Goal: Register for event/course: Sign up to attend an event or enroll in a course

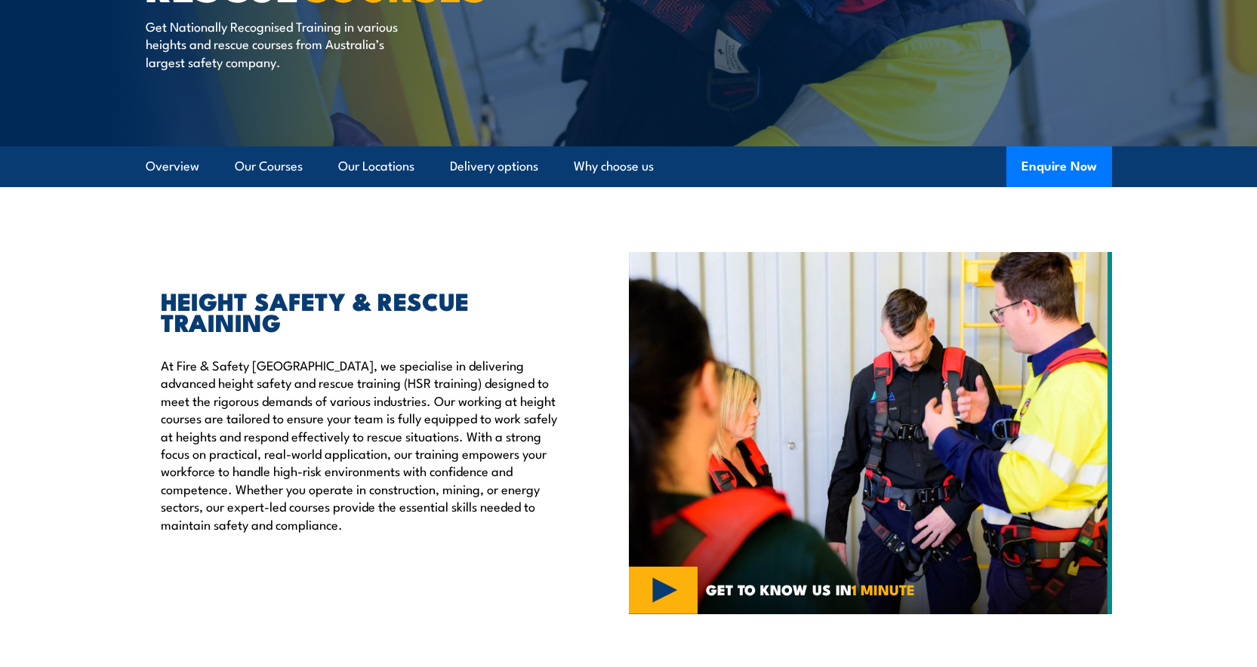
scroll to position [286, 0]
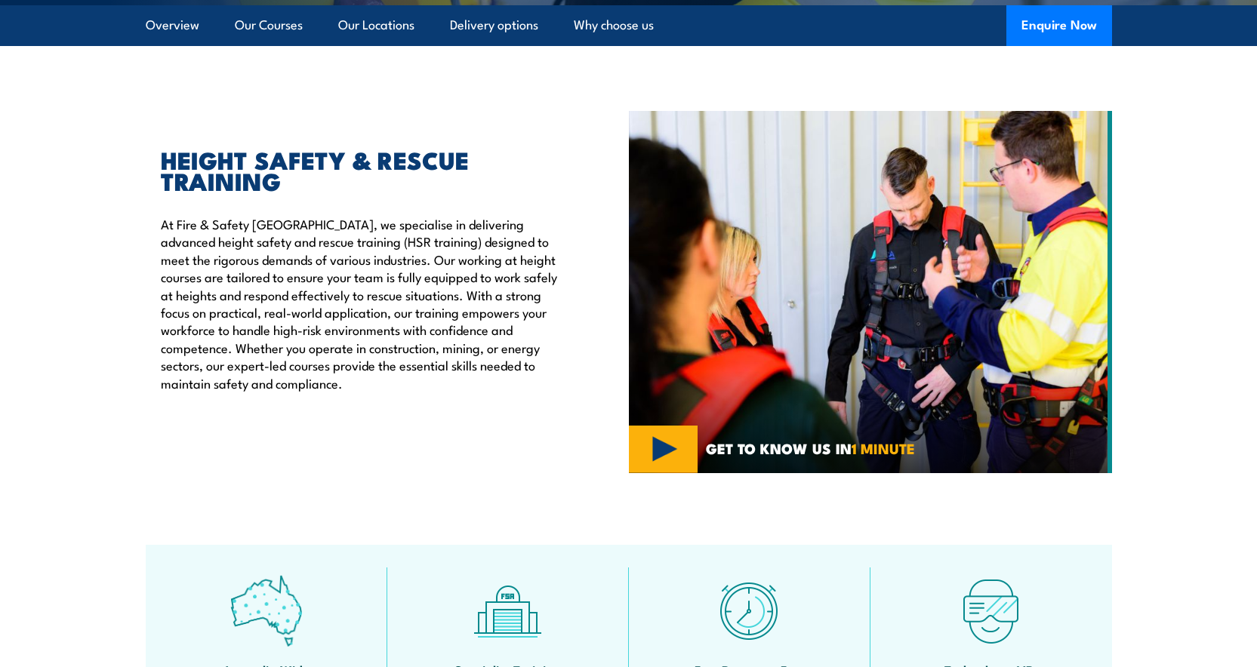
click at [280, 149] on h2 "HEIGHT SAFETY & RESCUE TRAINING" at bounding box center [360, 170] width 398 height 42
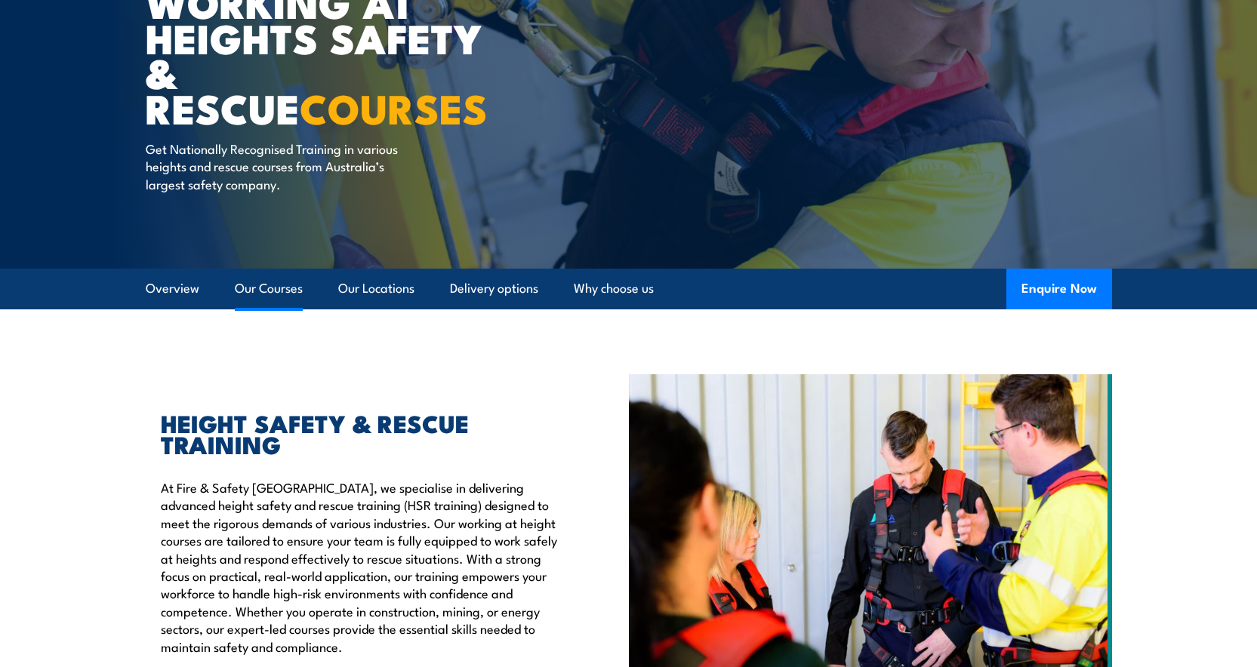
click at [270, 293] on link "Our Courses" at bounding box center [269, 289] width 68 height 40
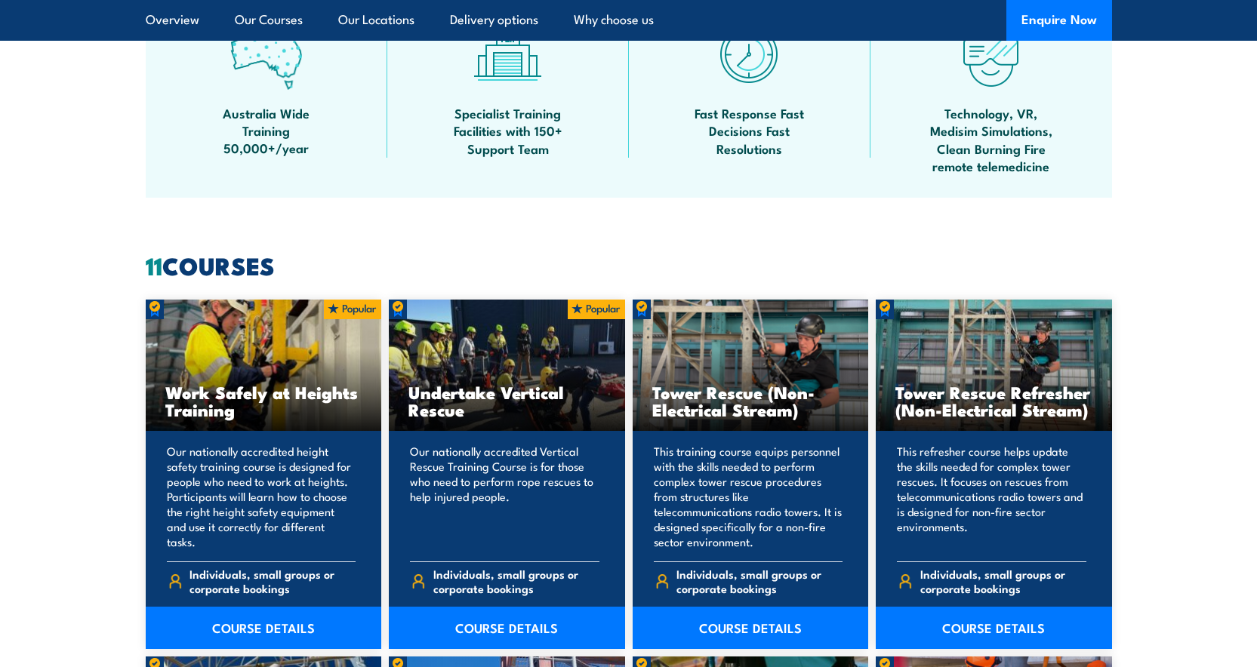
scroll to position [1144, 0]
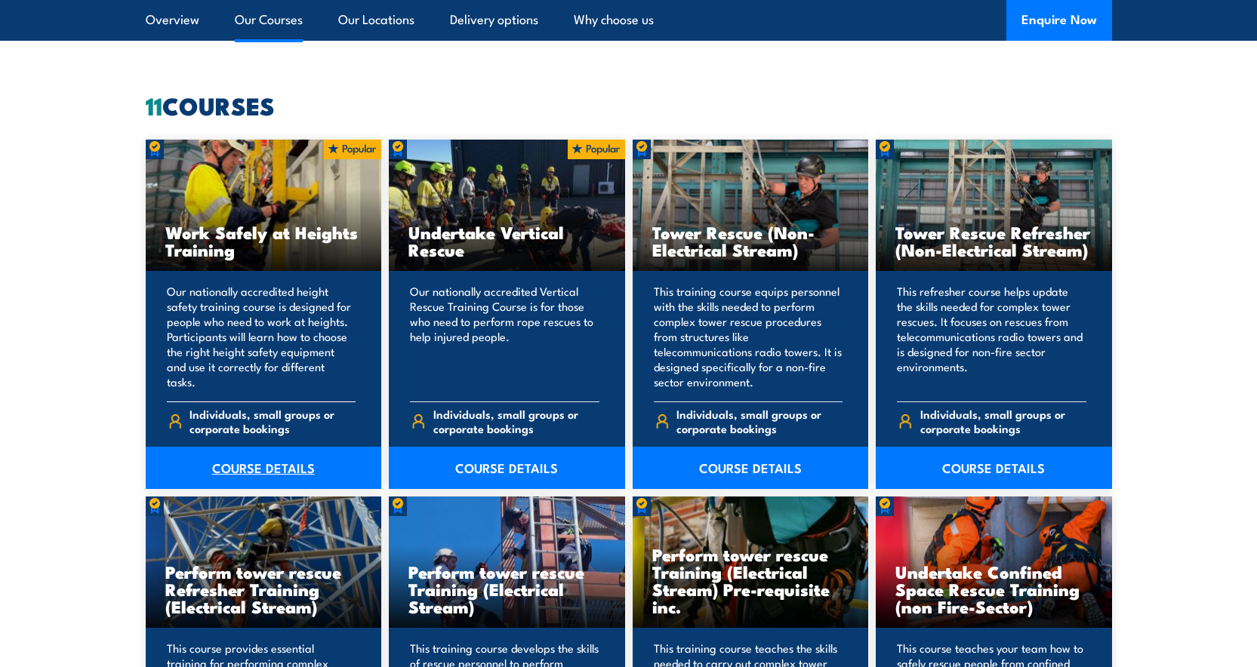
click at [287, 460] on link "COURSE DETAILS" at bounding box center [264, 468] width 236 height 42
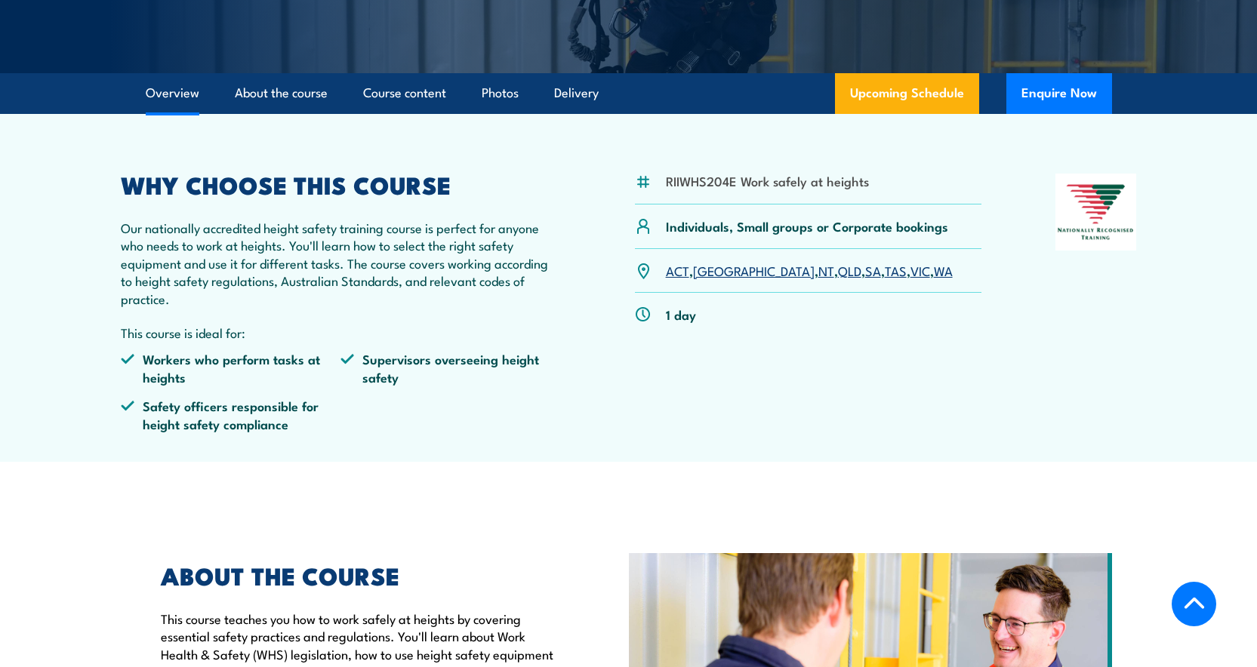
scroll to position [446, 0]
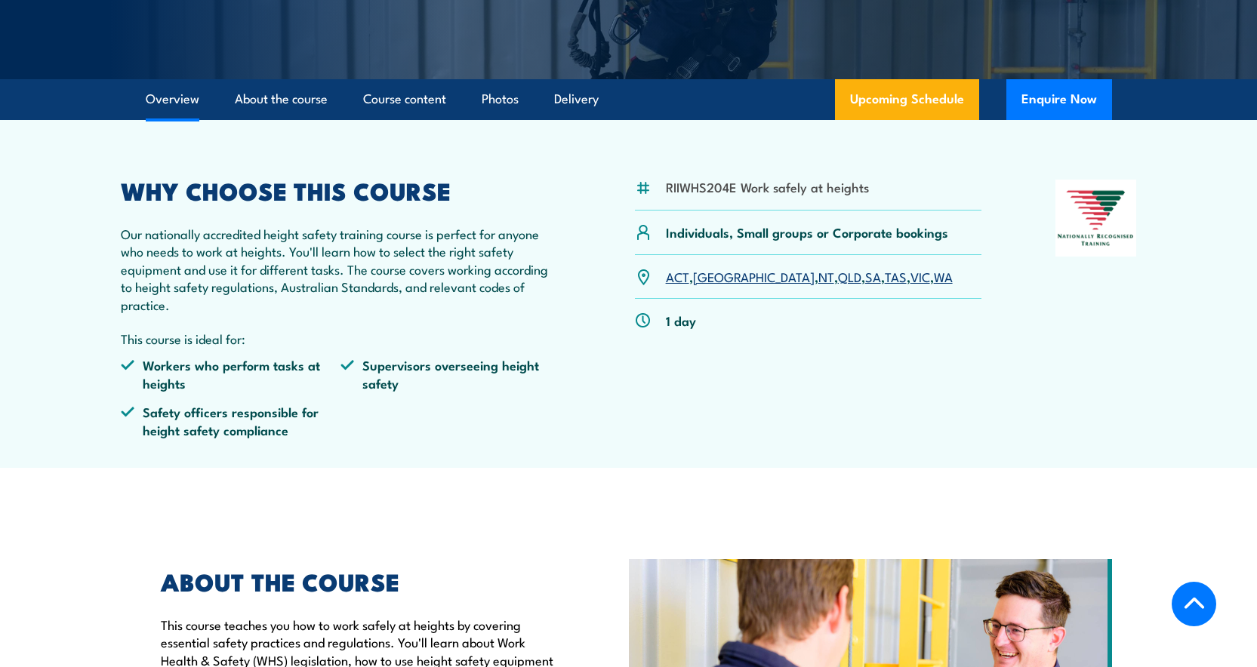
click at [865, 280] on link "SA" at bounding box center [873, 276] width 16 height 18
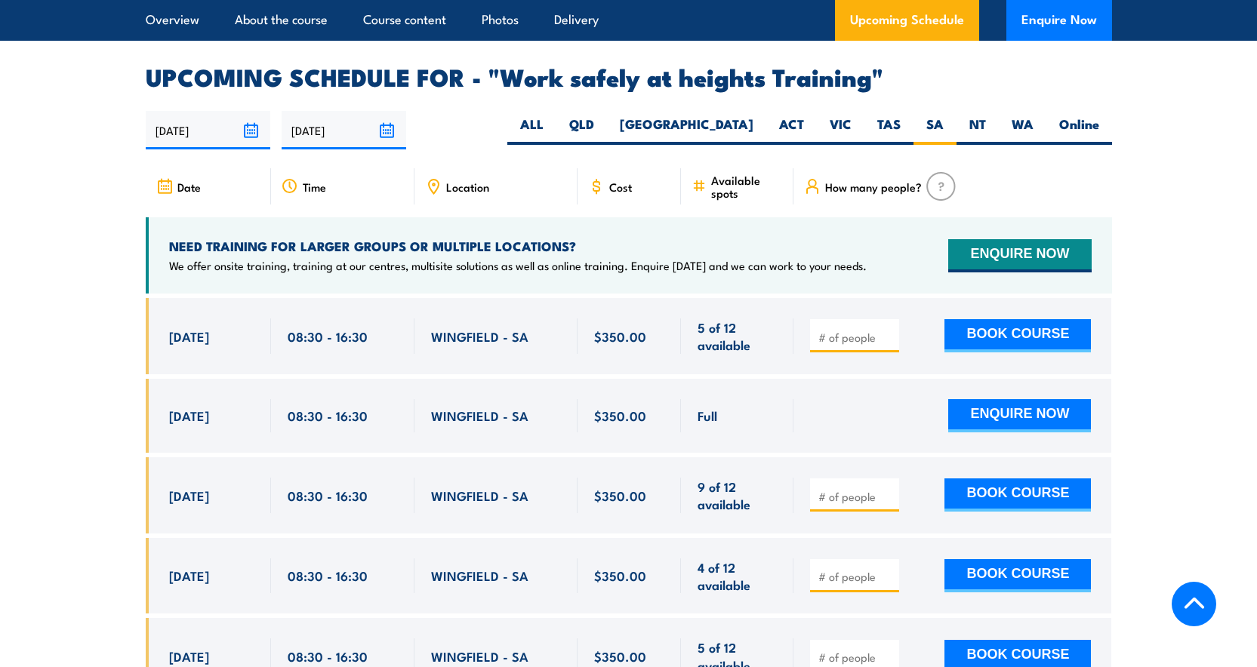
scroll to position [2401, 0]
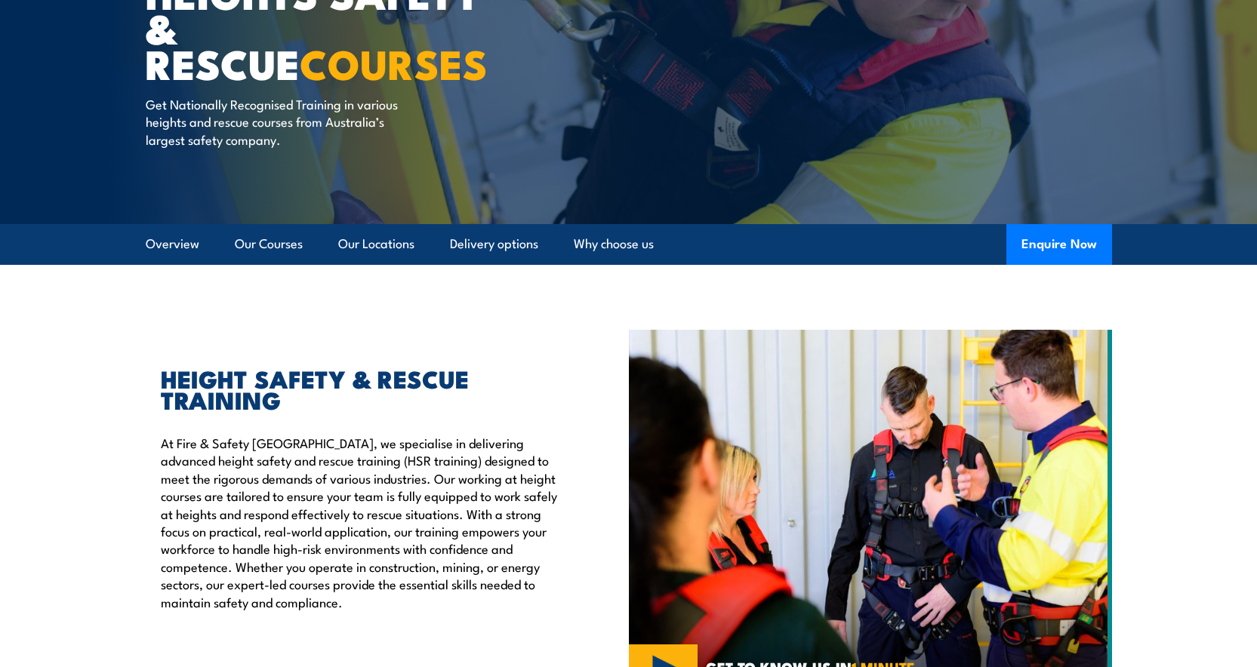
scroll to position [202, 0]
